Goal: Task Accomplishment & Management: Manage account settings

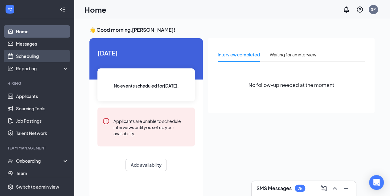
click at [36, 59] on link "Scheduling" at bounding box center [42, 56] width 53 height 12
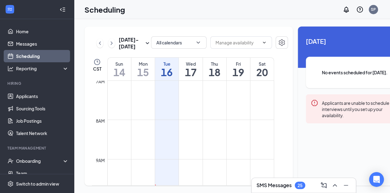
scroll to position [276, 0]
click at [237, 42] on input "text" at bounding box center [238, 42] width 44 height 7
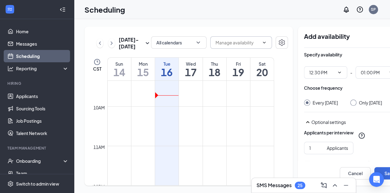
scroll to position [368, 0]
click at [168, 107] on td at bounding box center [190, 102] width 167 height 10
click at [168, 105] on td at bounding box center [190, 101] width 167 height 10
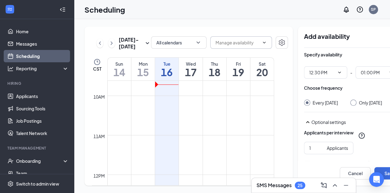
click at [154, 86] on td at bounding box center [190, 81] width 167 height 10
drag, startPoint x: 157, startPoint y: 98, endPoint x: 156, endPoint y: 109, distance: 11.1
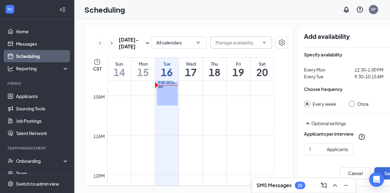
click at [160, 89] on span "9:30-10:15 AM" at bounding box center [167, 85] width 18 height 9
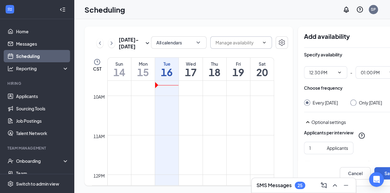
click at [160, 86] on td at bounding box center [190, 81] width 167 height 10
click at [159, 105] on td at bounding box center [190, 101] width 167 height 10
drag, startPoint x: 156, startPoint y: 98, endPoint x: 157, endPoint y: 118, distance: 20.1
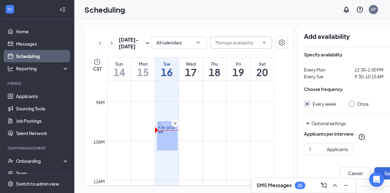
scroll to position [335, 0]
click at [176, 126] on icon "Cross" at bounding box center [175, 123] width 6 height 6
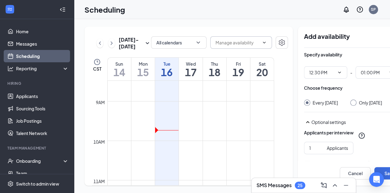
click at [160, 151] on td at bounding box center [190, 146] width 167 height 10
click at [152, 130] on icon "Cross" at bounding box center [151, 126] width 6 height 6
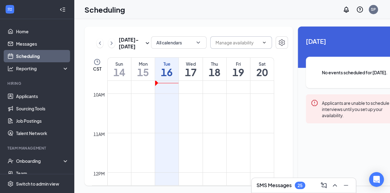
scroll to position [382, 0]
click at [167, 114] on td at bounding box center [190, 109] width 167 height 10
click at [159, 104] on td at bounding box center [190, 99] width 167 height 10
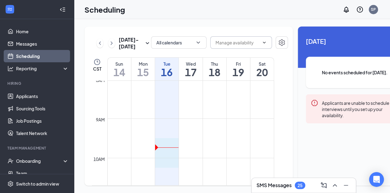
drag, startPoint x: 156, startPoint y: 155, endPoint x: 163, endPoint y: 171, distance: 17.4
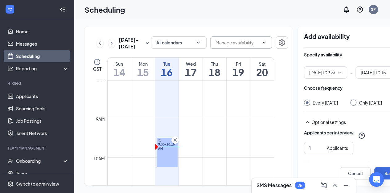
type input "09:30 AM"
type input "10:15 AM"
click at [157, 148] on div "9:30-10:15 AM" at bounding box center [167, 152] width 21 height 29
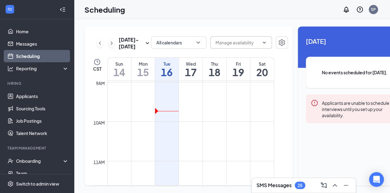
scroll to position [356, 0]
click at [169, 159] on td at bounding box center [190, 155] width 167 height 10
click at [185, 120] on td at bounding box center [190, 115] width 167 height 10
click at [185, 127] on td at bounding box center [190, 125] width 167 height 10
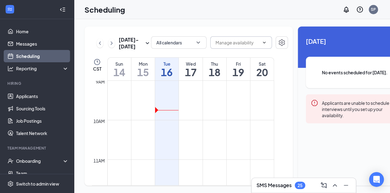
click at [185, 127] on td at bounding box center [190, 125] width 167 height 10
drag, startPoint x: 185, startPoint y: 127, endPoint x: 185, endPoint y: 139, distance: 12.0
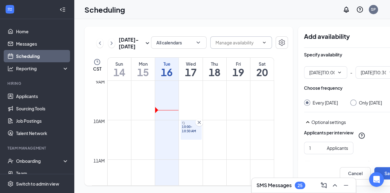
type input "10:00 AM"
type input "10:30 AM"
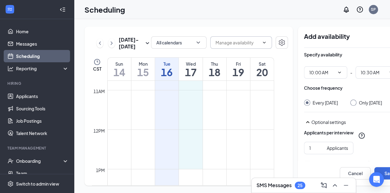
drag, startPoint x: 186, startPoint y: 147, endPoint x: 196, endPoint y: 169, distance: 24.0
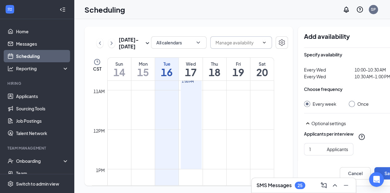
drag, startPoint x: 194, startPoint y: 173, endPoint x: 195, endPoint y: 184, distance: 10.8
click at [195, 184] on div "[DATE] - [DATE] All calendars Delete all availability CST Sun 14 Mon 15 Tue 16 …" at bounding box center [248, 106] width 348 height 174
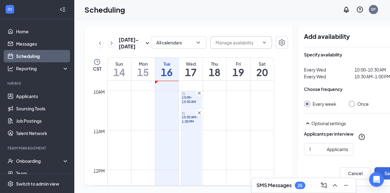
scroll to position [385, 0]
drag, startPoint x: 191, startPoint y: 119, endPoint x: 191, endPoint y: 112, distance: 6.8
click at [200, 97] on icon "Cross" at bounding box center [199, 93] width 6 height 6
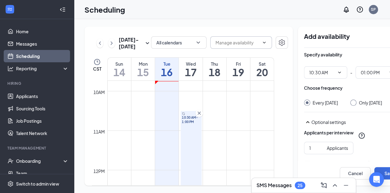
drag, startPoint x: 192, startPoint y: 119, endPoint x: 192, endPoint y: 98, distance: 21.0
click at [192, 98] on div "12am 1am 2am 3am 4am 5am 6am 7am 8am 9am 10am 11am 12pm 1pm 2pm 3pm 4pm 5pm 6pm…" at bounding box center [183, 170] width 182 height 948
drag, startPoint x: 186, startPoint y: 120, endPoint x: 185, endPoint y: 97, distance: 22.8
click at [185, 97] on div "12am 1am 2am 3am 4am 5am 6am 7am 8am 9am 10am 11am 12pm 1pm 2pm 3pm 4pm 5pm 6pm…" at bounding box center [183, 170] width 182 height 948
click at [185, 91] on td at bounding box center [190, 86] width 167 height 10
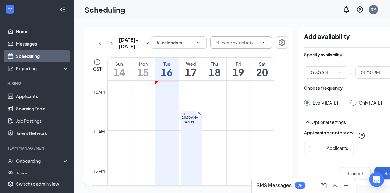
click at [185, 91] on td at bounding box center [190, 86] width 167 height 10
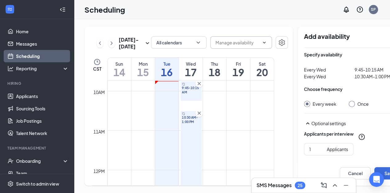
scroll to position [384, 0]
drag, startPoint x: 194, startPoint y: 108, endPoint x: 195, endPoint y: 124, distance: 16.4
click at [200, 87] on icon "Cross" at bounding box center [199, 84] width 6 height 6
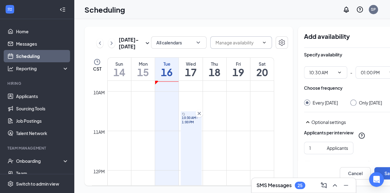
click at [196, 101] on td at bounding box center [190, 96] width 167 height 10
drag, startPoint x: 196, startPoint y: 102, endPoint x: 196, endPoint y: 119, distance: 16.7
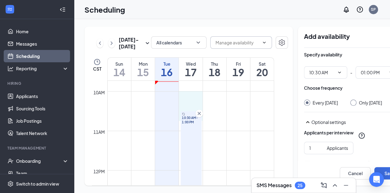
click at [196, 119] on div "12am 1am 2am 3am 4am 5am 6am 7am 8am 9am 10am 11am 12pm 1pm 2pm 3pm 4pm 5pm 6pm…" at bounding box center [183, 170] width 182 height 948
drag, startPoint x: 192, startPoint y: 102, endPoint x: 191, endPoint y: 131, distance: 29.6
click at [191, 131] on div "12am 1am 2am 3am 4am 5am 6am 7am 8am 9am 10am 11am 12pm 1pm 2pm 3pm 4pm 5pm 6pm…" at bounding box center [183, 170] width 182 height 948
drag, startPoint x: 191, startPoint y: 131, endPoint x: 191, endPoint y: 90, distance: 41.3
click at [191, 90] on div "12am 1am 2am 3am 4am 5am 6am 7am 8am 9am 10am 11am 12pm 1pm 2pm 3pm 4pm 5pm 6pm…" at bounding box center [183, 170] width 182 height 948
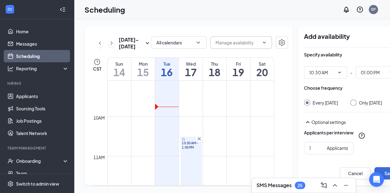
scroll to position [359, 0]
click at [337, 70] on icon "ChevronDown" at bounding box center [339, 72] width 5 height 5
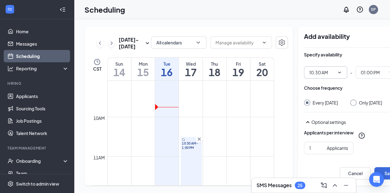
click at [323, 69] on input "10:30 AM" at bounding box center [321, 72] width 25 height 7
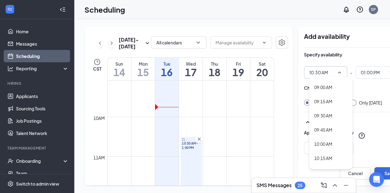
scroll to position [516, 0]
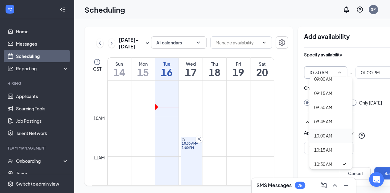
click at [314, 132] on div "10:00 AM" at bounding box center [323, 135] width 18 height 7
type input "10:00 AM"
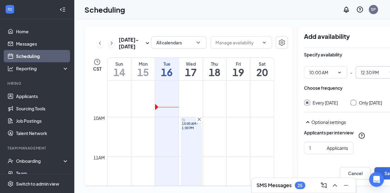
click at [361, 69] on input "12:30 PM" at bounding box center [373, 72] width 25 height 7
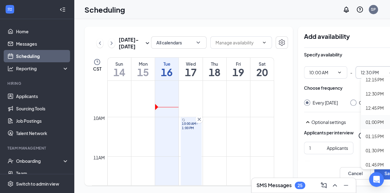
click at [367, 119] on div "01:00 PM" at bounding box center [375, 122] width 18 height 7
type input "01:00 PM"
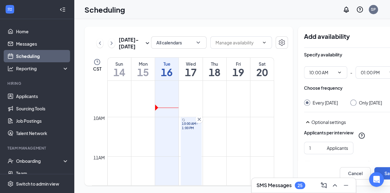
click at [168, 137] on td at bounding box center [190, 132] width 167 height 10
click at [166, 117] on td at bounding box center [190, 112] width 167 height 10
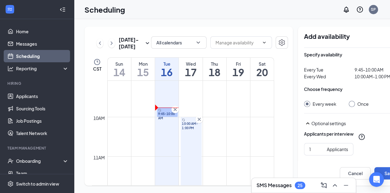
click at [349, 101] on input "Once" at bounding box center [351, 103] width 4 height 4
radio input "true"
radio input "false"
click at [174, 113] on icon "Cross" at bounding box center [175, 109] width 6 height 6
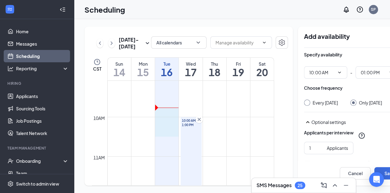
drag, startPoint x: 156, startPoint y: 114, endPoint x: 160, endPoint y: 137, distance: 23.2
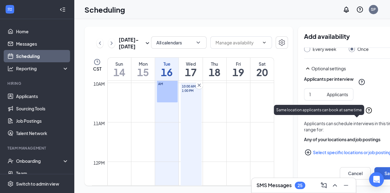
scroll to position [0, 0]
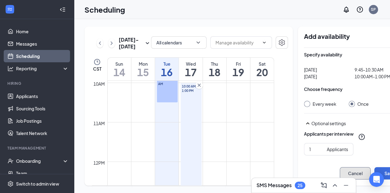
click at [351, 174] on button "Cancel" at bounding box center [355, 173] width 31 height 12
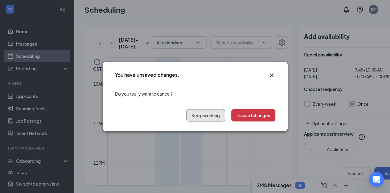
click at [202, 115] on button "Keep working" at bounding box center [205, 115] width 39 height 12
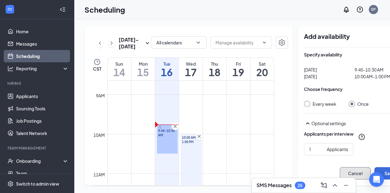
scroll to position [338, 0]
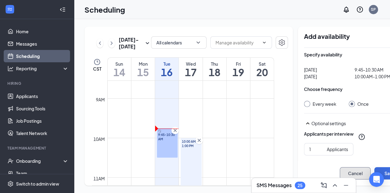
click at [175, 134] on icon "Cross" at bounding box center [175, 130] width 6 height 6
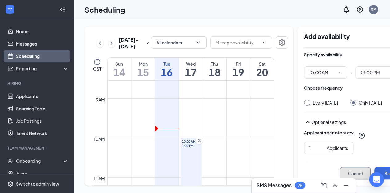
click at [157, 137] on td at bounding box center [190, 133] width 167 height 10
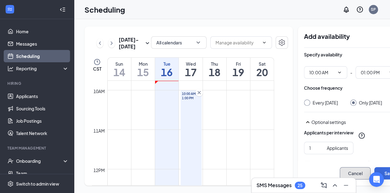
scroll to position [386, 0]
click at [213, 100] on td at bounding box center [190, 95] width 167 height 10
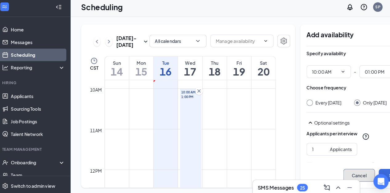
scroll to position [3, 0]
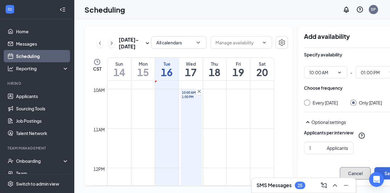
click at [213, 99] on td at bounding box center [190, 94] width 167 height 10
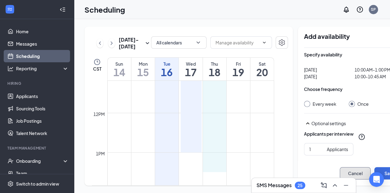
scroll to position [442, 0]
drag, startPoint x: 217, startPoint y: 129, endPoint x: 224, endPoint y: 156, distance: 28.4
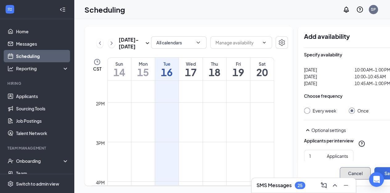
scroll to position [543, 0]
drag, startPoint x: 189, startPoint y: 140, endPoint x: 188, endPoint y: 157, distance: 17.0
click at [188, 157] on tbody "12am 1am 2am 3am 4am 5am 6am 7am 8am 9am 10am 11am 12pm 1pm 2pm 3pm 4pm 5pm 6pm…" at bounding box center [183, 12] width 182 height 948
